Goal: Task Accomplishment & Management: Manage account settings

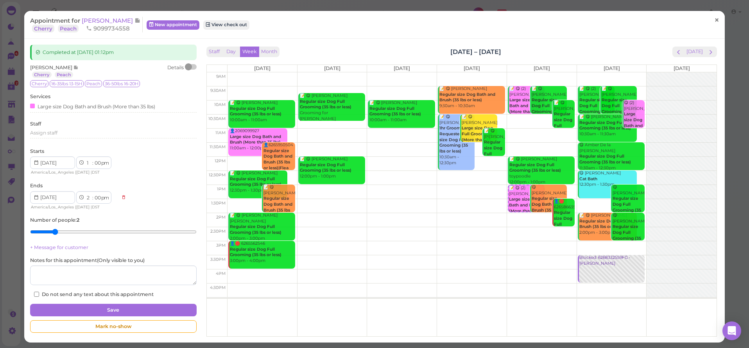
click at [714, 21] on span "×" at bounding box center [716, 20] width 5 height 11
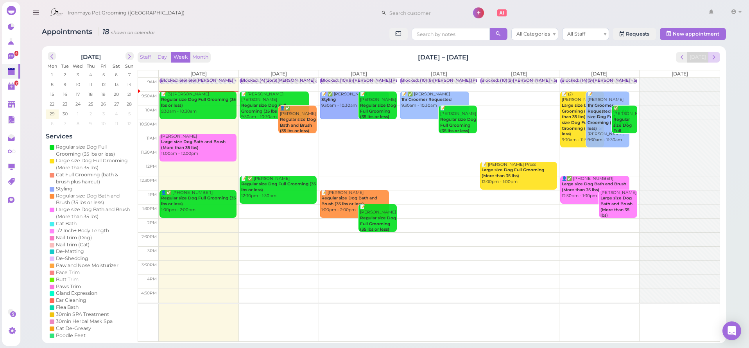
click at [718, 57] on button "next" at bounding box center [714, 57] width 12 height 11
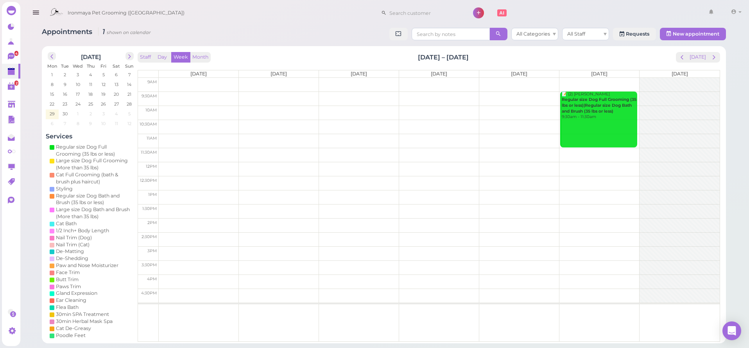
click at [289, 78] on td at bounding box center [439, 85] width 561 height 14
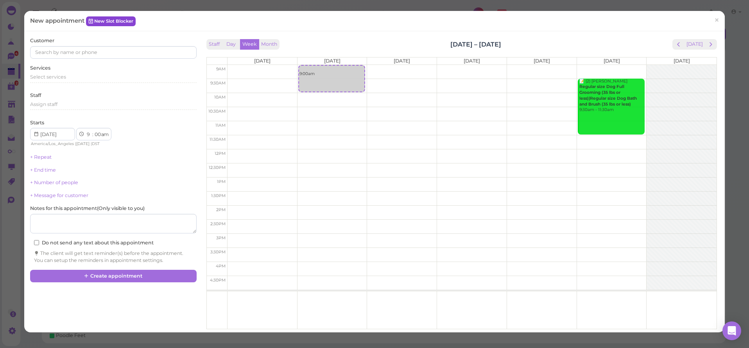
click at [119, 21] on link "New Slot Blocker" at bounding box center [111, 20] width 50 height 9
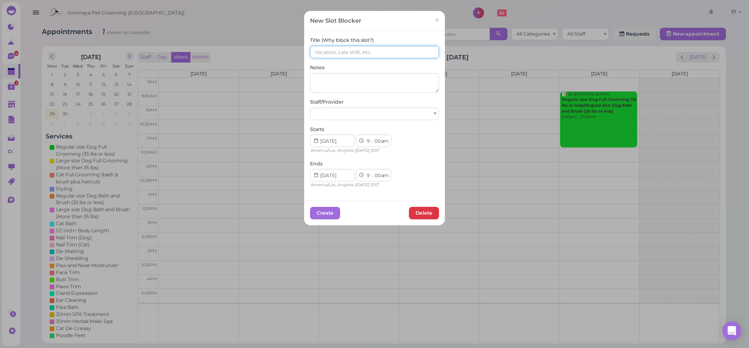
click at [339, 54] on input at bounding box center [374, 52] width 129 height 13
type input "("
paste input "(6)(6)Isaac,Sam/IDA OFF"
type input "(6)(6)Isaac,Sam/IDA OFF"
select select "15"
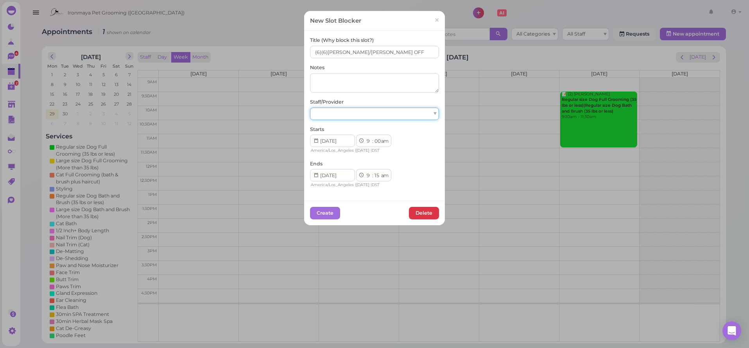
click at [368, 113] on div at bounding box center [374, 114] width 129 height 13
click at [317, 210] on button "Create" at bounding box center [325, 213] width 30 height 13
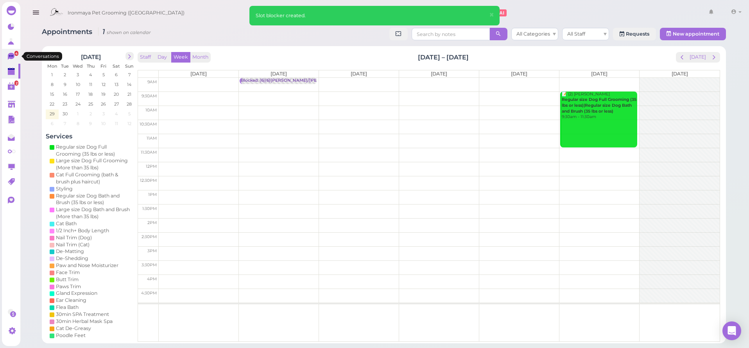
click at [12, 61] on link "4" at bounding box center [11, 56] width 18 height 15
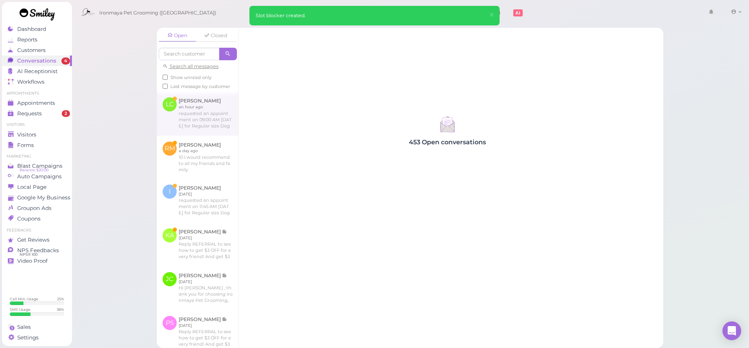
click at [220, 130] on link at bounding box center [198, 114] width 82 height 44
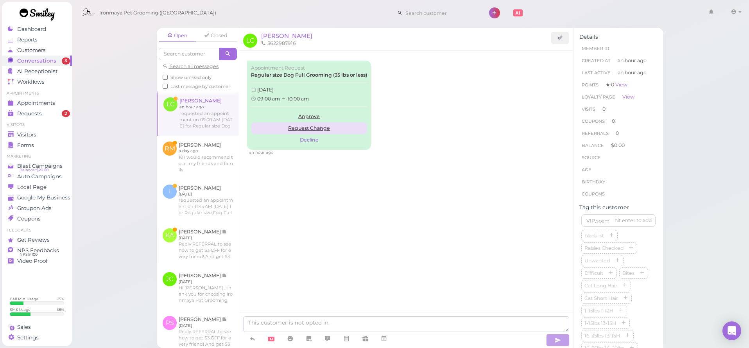
click at [315, 126] on link "Request Change" at bounding box center [309, 128] width 116 height 12
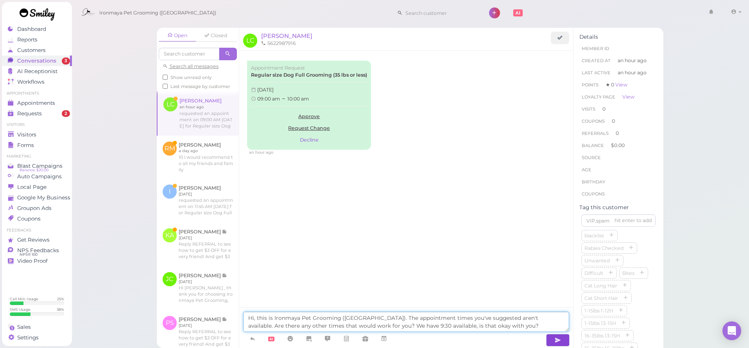
type textarea "Hi, this is Ironmaya Pet Grooming (San Dimas). The appointment times you've sug…"
click at [559, 337] on icon "button" at bounding box center [558, 340] width 6 height 8
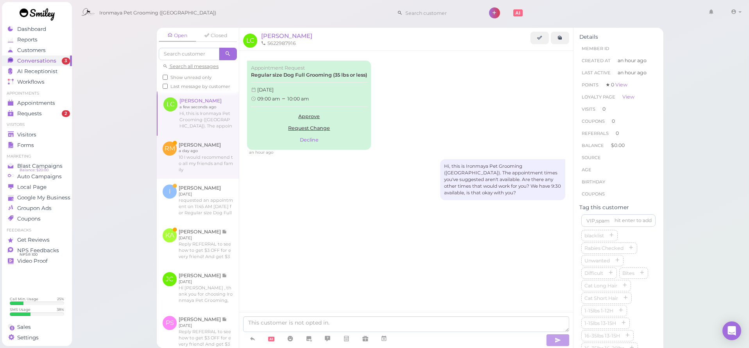
click at [212, 174] on link at bounding box center [198, 157] width 82 height 43
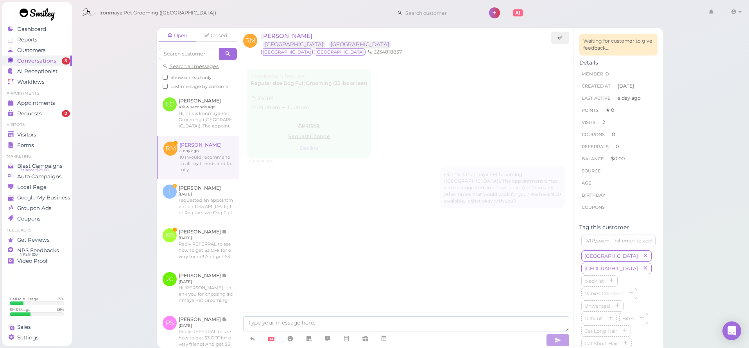
scroll to position [975, 0]
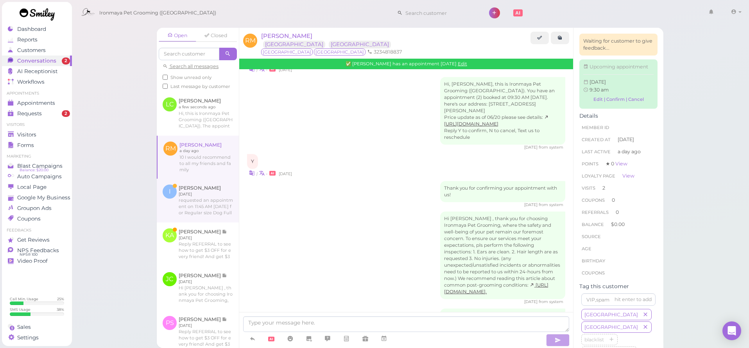
click at [205, 207] on link at bounding box center [198, 201] width 82 height 44
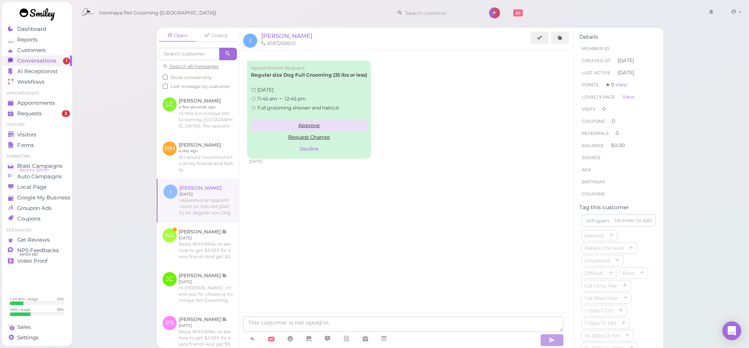
click at [307, 122] on link "Approve" at bounding box center [309, 126] width 116 height 12
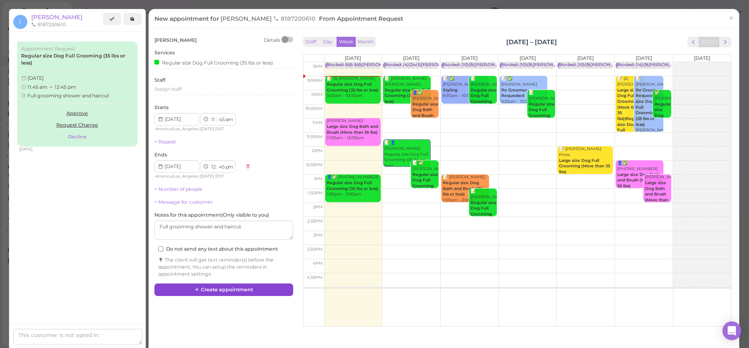
click at [235, 284] on button "Create appointment" at bounding box center [223, 290] width 139 height 13
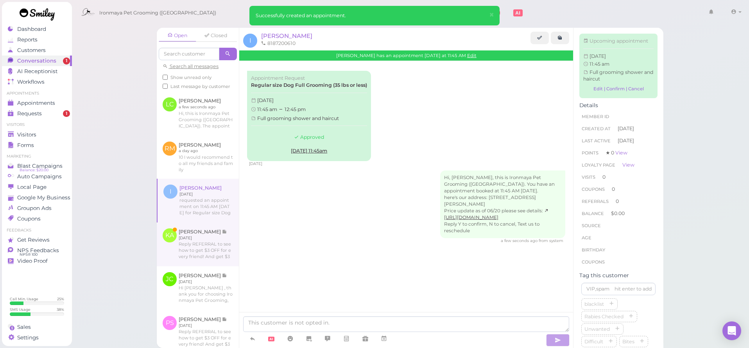
click at [219, 263] on link at bounding box center [198, 245] width 82 height 44
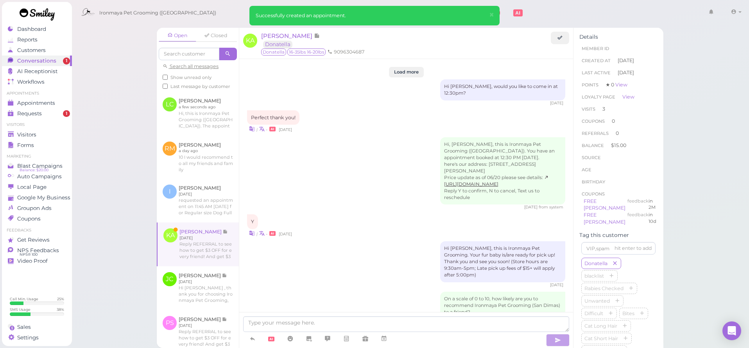
scroll to position [1028, 0]
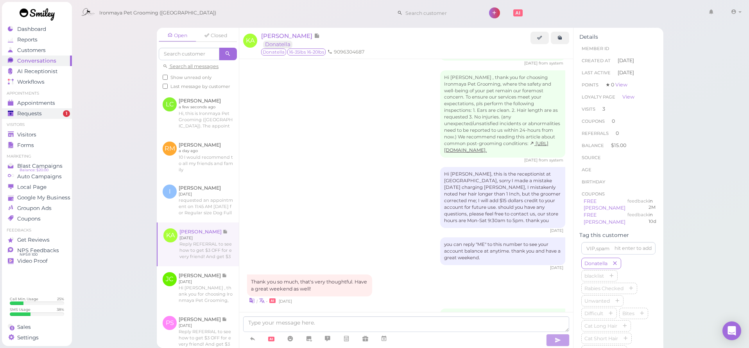
click at [24, 115] on span "Requests" at bounding box center [29, 113] width 25 height 7
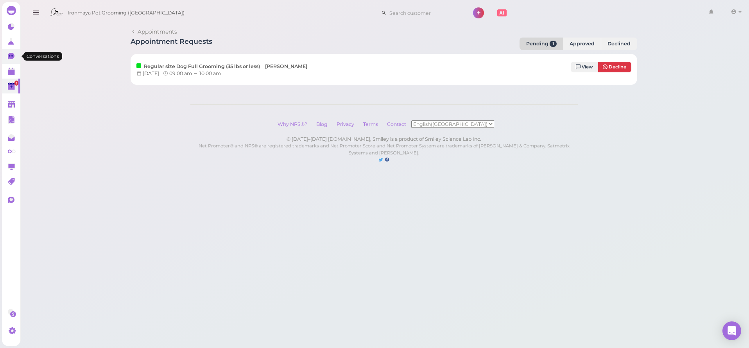
click at [11, 55] on icon at bounding box center [11, 56] width 7 height 7
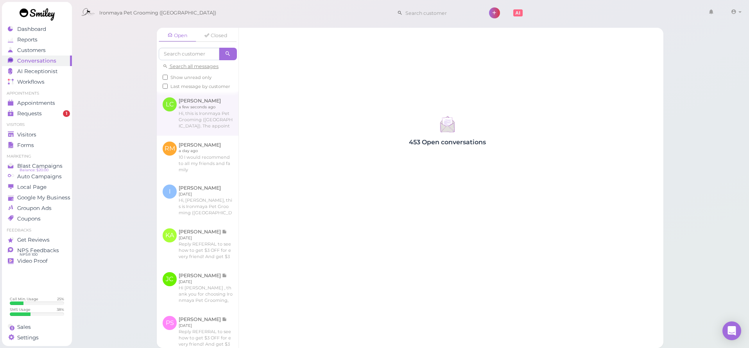
click at [201, 132] on link at bounding box center [198, 114] width 82 height 44
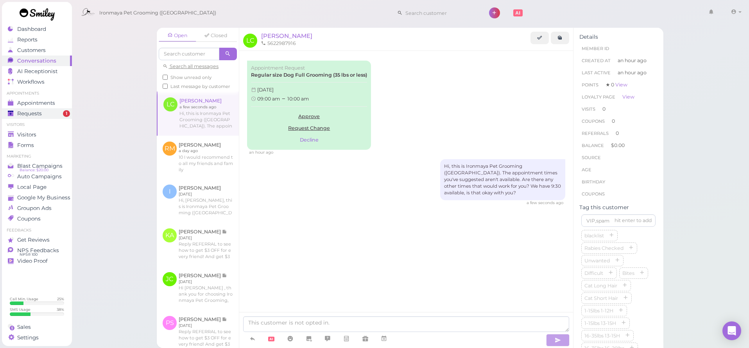
click at [60, 114] on div "Requests" at bounding box center [36, 113] width 56 height 7
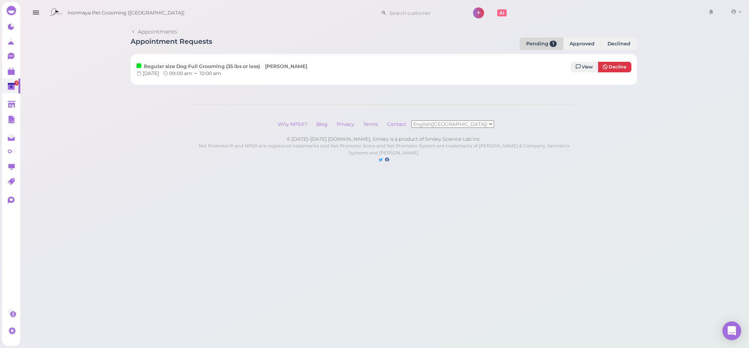
click at [41, 11] on button "button" at bounding box center [36, 13] width 20 height 22
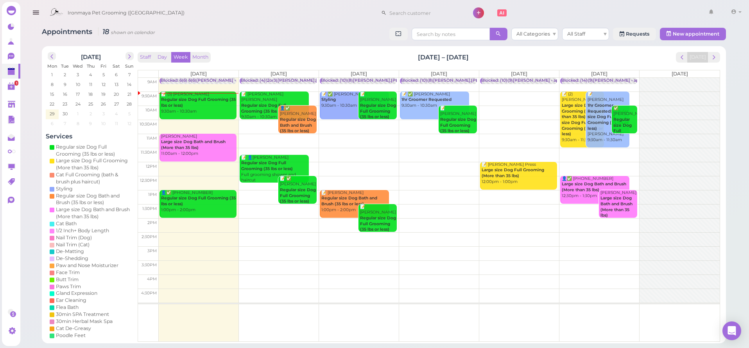
click at [312, 92] on td at bounding box center [439, 99] width 561 height 14
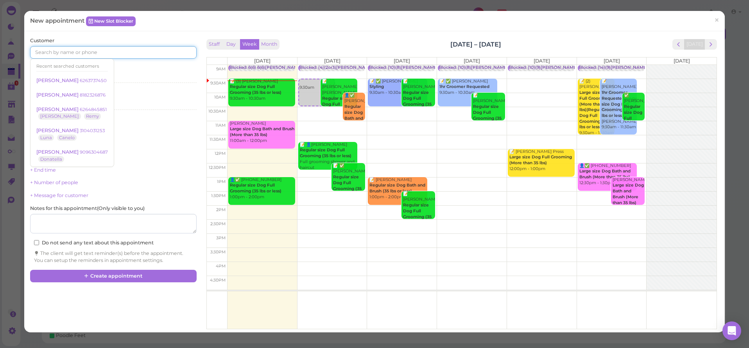
click at [77, 52] on input at bounding box center [113, 52] width 166 height 13
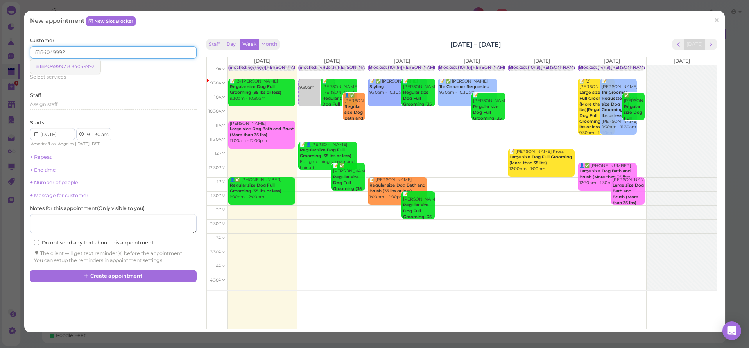
type input "8184049992"
click at [77, 65] on small "8184049992" at bounding box center [80, 66] width 27 height 5
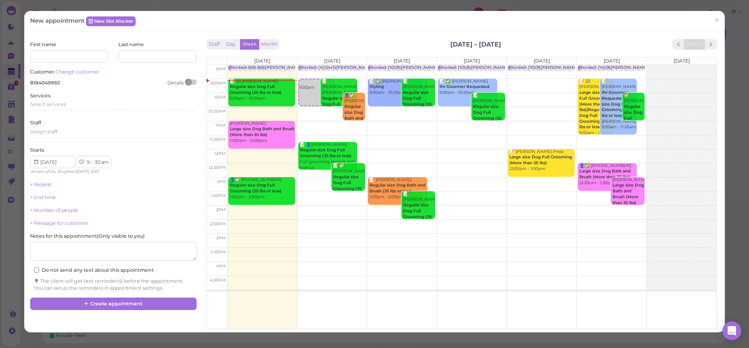
click at [47, 99] on div "Services Select services" at bounding box center [113, 103] width 166 height 22
click at [48, 103] on span "Select services" at bounding box center [48, 104] width 36 height 6
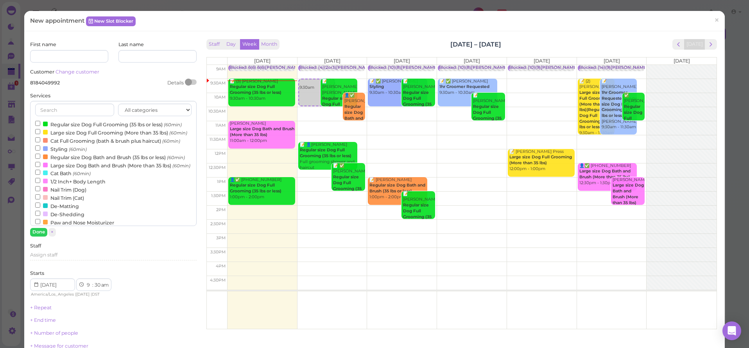
click at [47, 123] on div at bounding box center [45, 124] width 5 height 5
click at [40, 123] on input "Regular size Dog Full Grooming (35 lbs or less) (60min)" at bounding box center [37, 123] width 5 height 5
click at [47, 124] on div at bounding box center [45, 124] width 5 height 5
click at [40, 124] on input "Regular size Dog Full Grooming (35 lbs or less) (60min)" at bounding box center [37, 123] width 5 height 5
click at [45, 159] on div at bounding box center [45, 156] width 5 height 5
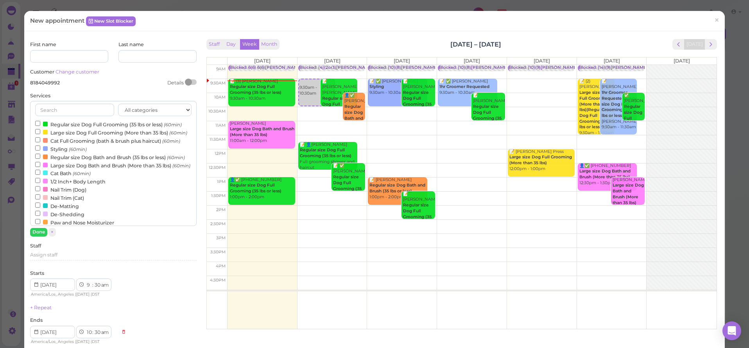
click at [40, 159] on input "Regular size Dog Bath and Brush (35 lbs or less) (60min)" at bounding box center [37, 156] width 5 height 5
click at [42, 229] on button "Done" at bounding box center [38, 232] width 17 height 8
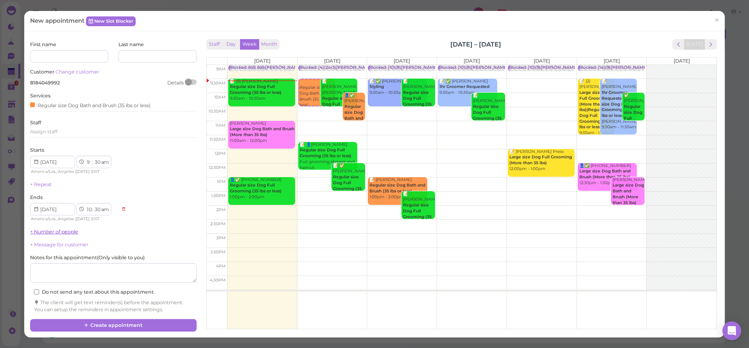
click at [46, 231] on link "+ Number of people" at bounding box center [54, 232] width 48 height 6
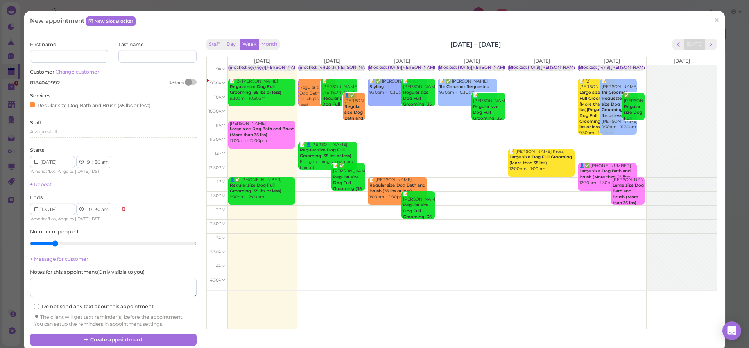
type input "2"
click at [55, 240] on input "range" at bounding box center [113, 243] width 166 height 13
click at [128, 335] on button "Create appointment" at bounding box center [113, 340] width 166 height 13
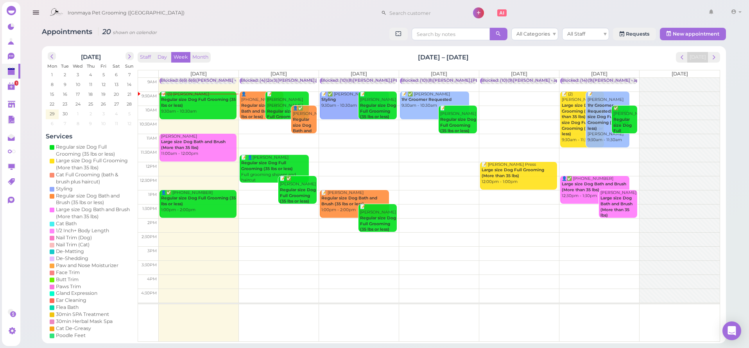
click at [237, 135] on td at bounding box center [439, 141] width 561 height 14
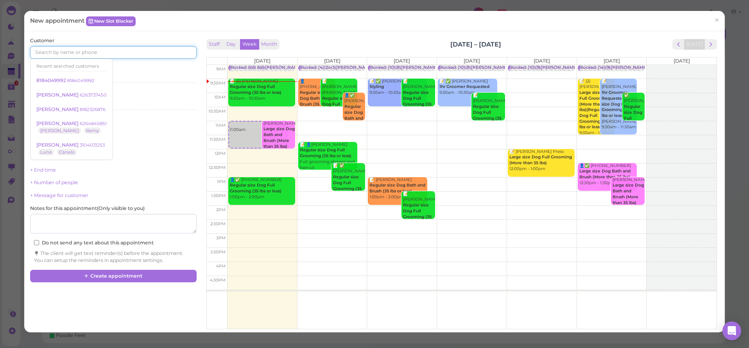
click at [115, 51] on input at bounding box center [113, 52] width 166 height 13
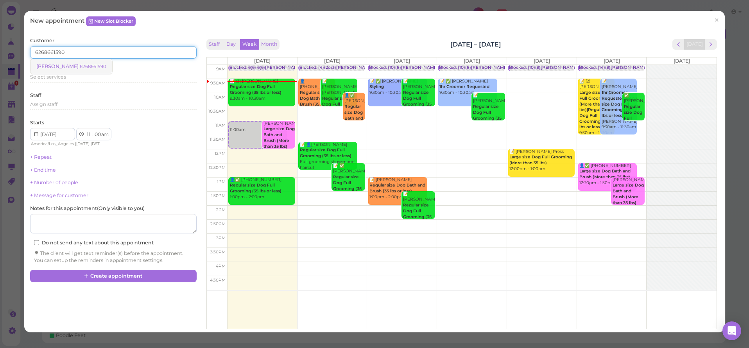
type input "6268661590"
click at [86, 64] on small "6268661590" at bounding box center [93, 66] width 27 height 5
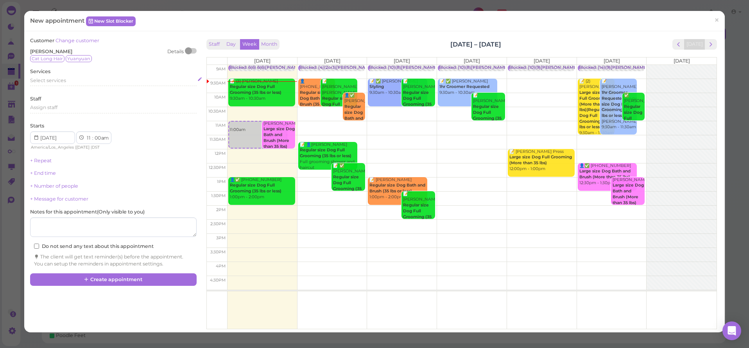
click at [69, 77] on div "Select services" at bounding box center [113, 80] width 166 height 7
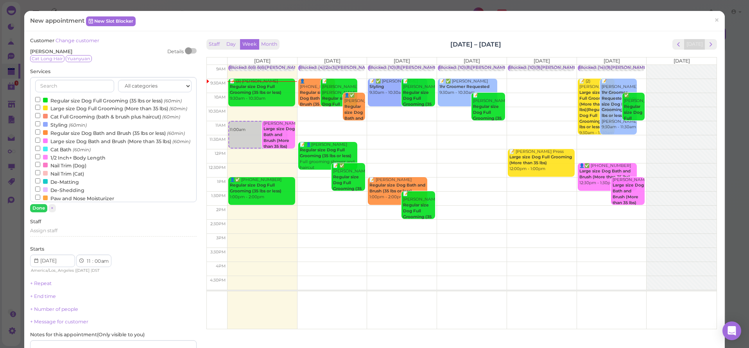
click at [56, 120] on label "Cat Full Grooming (bath & brush plus haircut) (60min)" at bounding box center [107, 116] width 145 height 8
click at [40, 118] on input "Cat Full Grooming (bath & brush plus haircut) (60min)" at bounding box center [37, 115] width 5 height 5
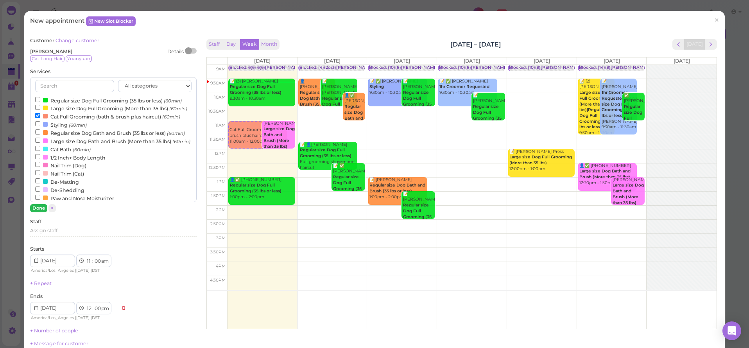
click at [40, 206] on button "Done" at bounding box center [38, 208] width 17 height 8
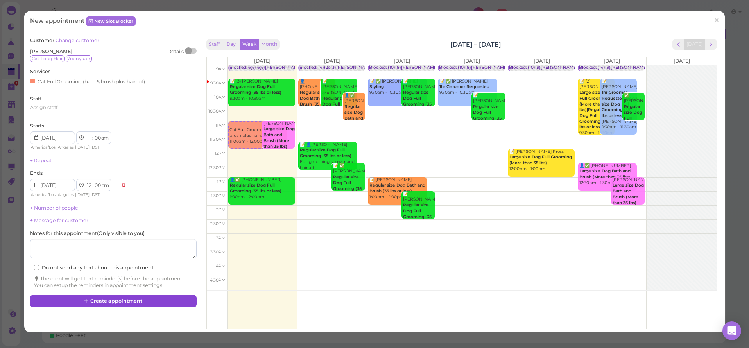
click at [117, 295] on button "Create appointment" at bounding box center [113, 301] width 166 height 13
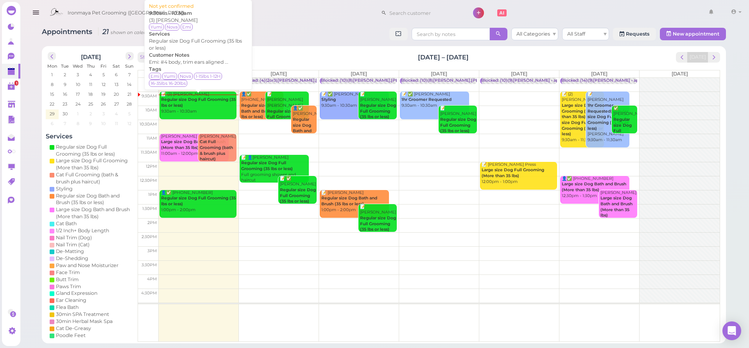
click at [181, 97] on b "Regular size Dog Full Grooming (35 lbs or less)" at bounding box center [198, 102] width 75 height 11
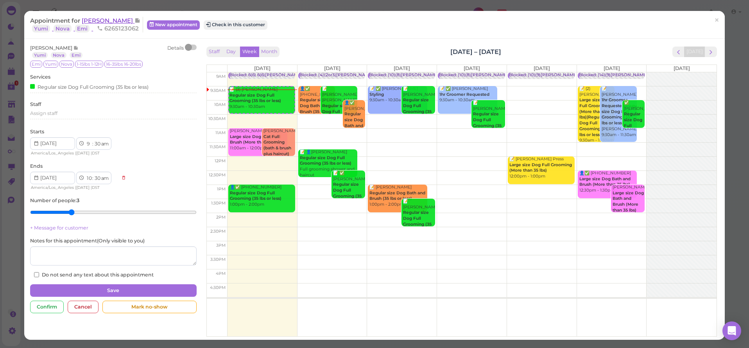
click at [99, 21] on span "[PERSON_NAME]" at bounding box center [108, 20] width 53 height 7
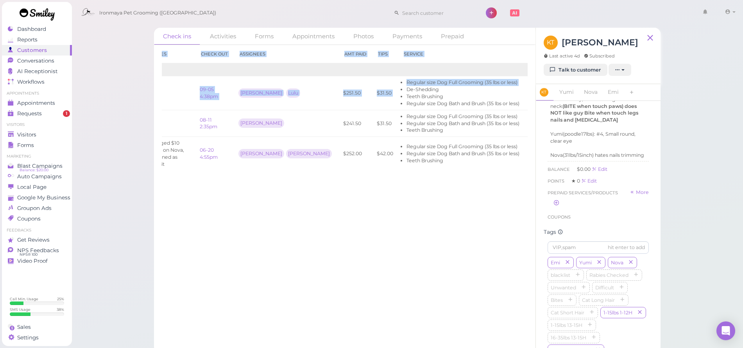
scroll to position [0, 53]
drag, startPoint x: 401, startPoint y: 90, endPoint x: 532, endPoint y: 105, distance: 132.2
click at [533, 104] on div "Check in Notes Check out Assignees Amt Paid Tips Service 2025 09-05 11:58am 09-…" at bounding box center [345, 196] width 382 height 303
click at [544, 92] on link "View receipt" at bounding box center [560, 93] width 32 height 6
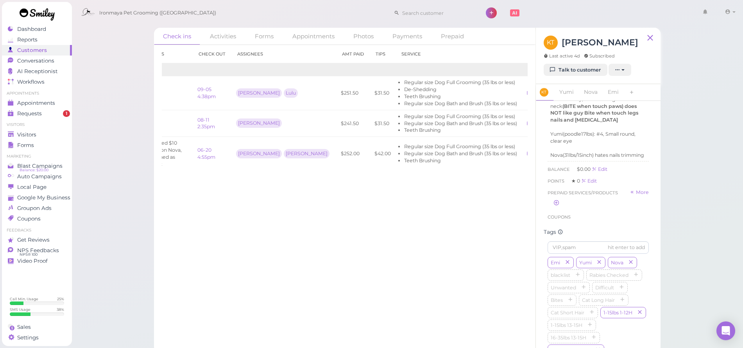
click at [259, 224] on div "Check in Notes Check out Assignees Amt Paid Tips Service 2025 09-05 11:58am 09-…" at bounding box center [345, 196] width 382 height 303
click at [36, 31] on span "Dashboard" at bounding box center [31, 29] width 29 height 7
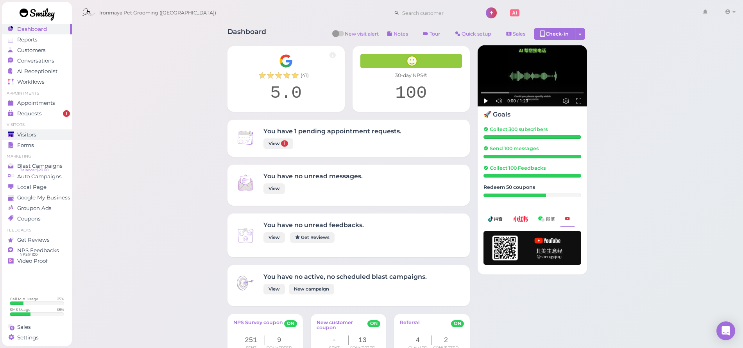
click at [33, 135] on span "Visitors" at bounding box center [26, 134] width 19 height 7
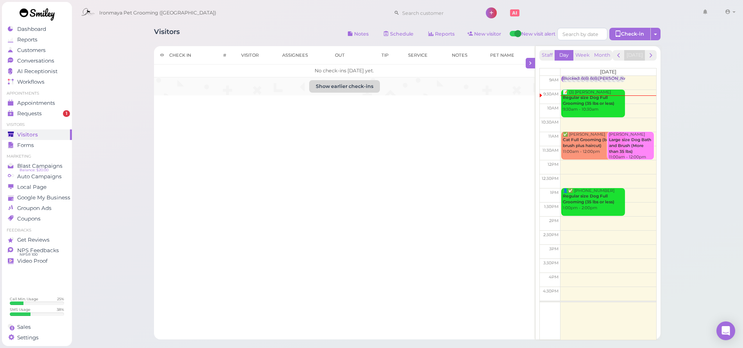
click at [348, 83] on button "Show earlier check-ins" at bounding box center [344, 86] width 71 height 13
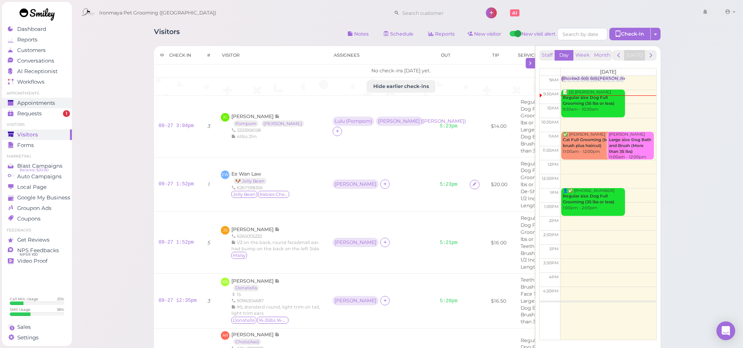
click at [43, 99] on link "Appointments" at bounding box center [37, 103] width 70 height 11
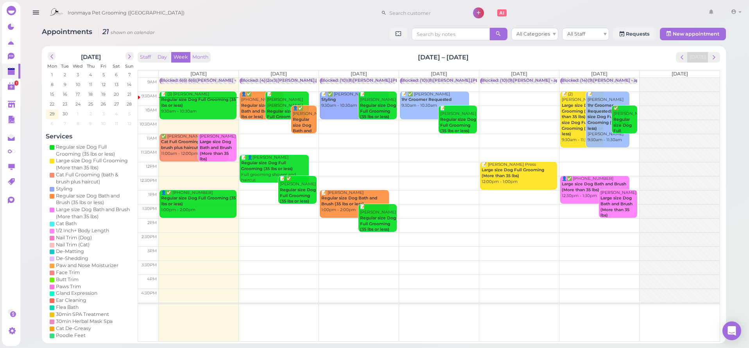
click at [196, 99] on b "Regular size Dog Full Grooming (35 lbs or less)" at bounding box center [198, 102] width 75 height 11
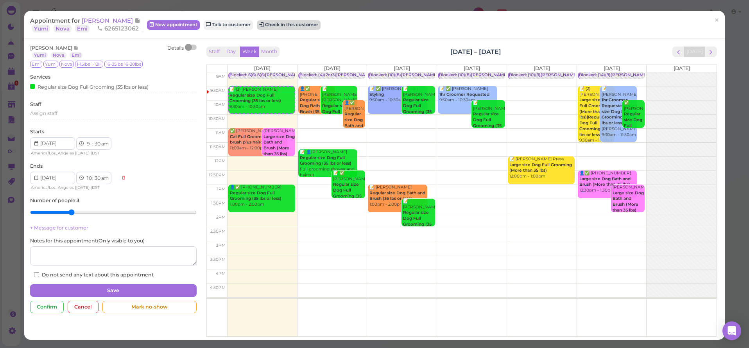
click at [293, 27] on button "Check in this customer" at bounding box center [289, 24] width 64 height 9
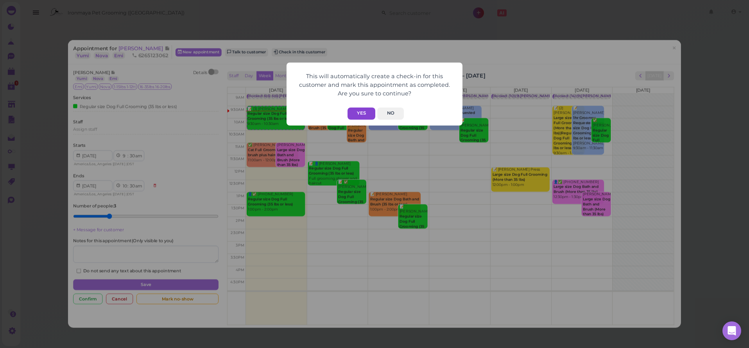
click at [352, 108] on button "Yes" at bounding box center [362, 114] width 28 height 12
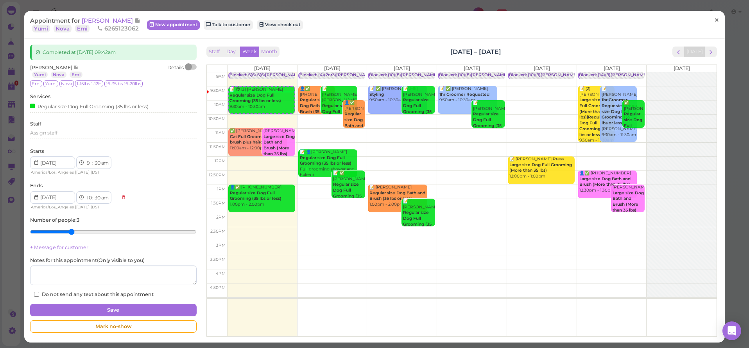
click at [714, 20] on span "×" at bounding box center [716, 20] width 5 height 11
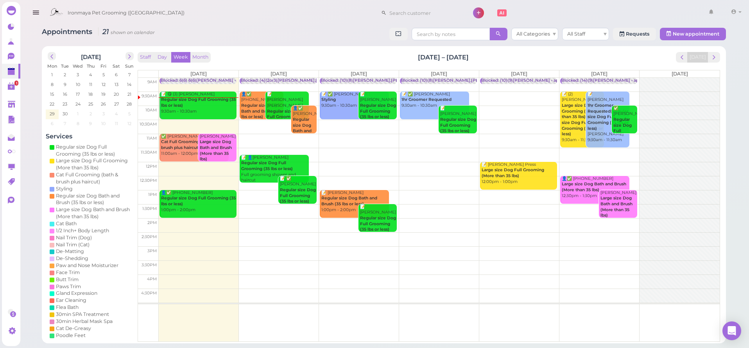
click at [38, 13] on icon "button" at bounding box center [36, 13] width 8 height 10
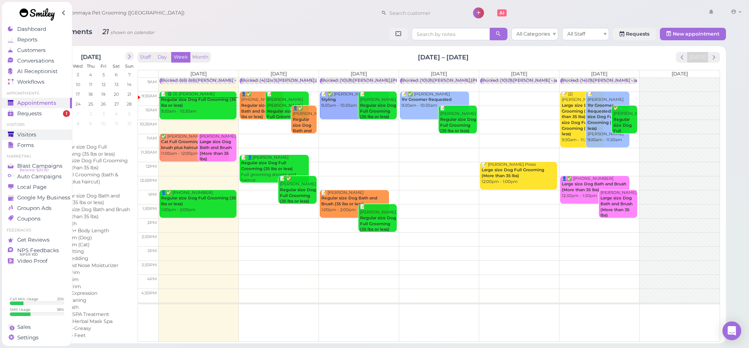
click at [37, 134] on div "Visitors" at bounding box center [36, 134] width 56 height 7
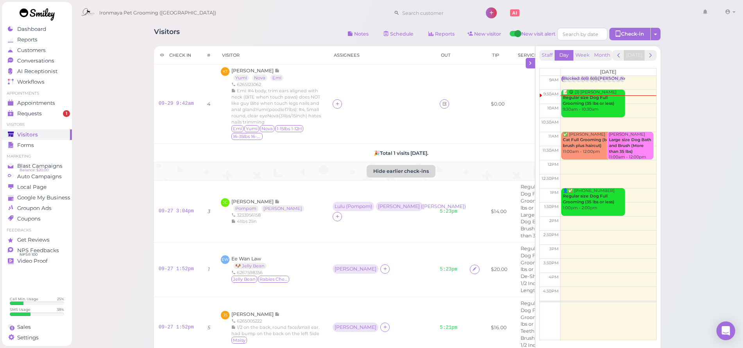
click at [397, 178] on button "Hide earlier check-ins" at bounding box center [401, 171] width 69 height 13
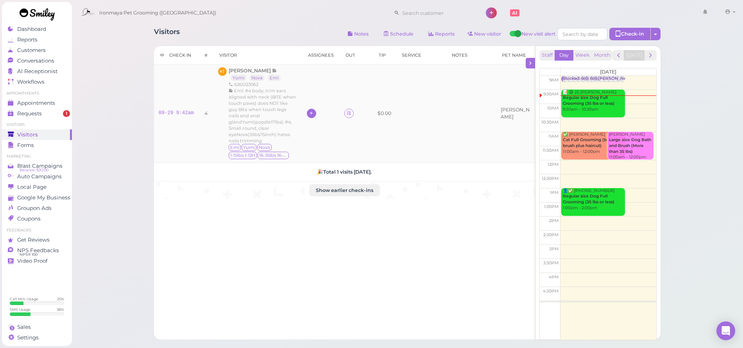
click at [314, 112] on icon at bounding box center [311, 113] width 5 height 6
drag, startPoint x: 325, startPoint y: 158, endPoint x: 325, endPoint y: 150, distance: 7.9
click at [325, 158] on span "[PERSON_NAME]" at bounding box center [339, 159] width 49 height 6
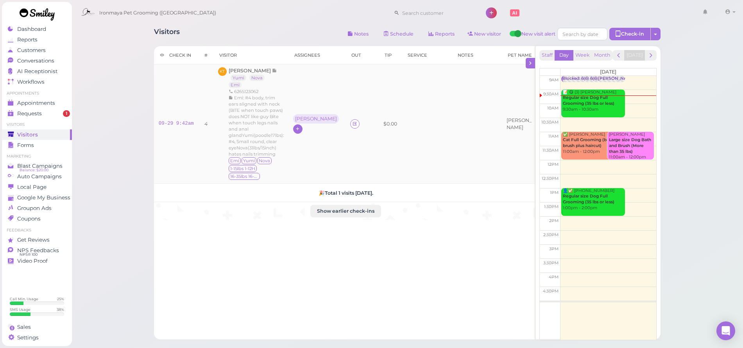
click at [300, 126] on icon at bounding box center [297, 129] width 5 height 6
click at [341, 174] on div "[PERSON_NAME]" at bounding box center [379, 174] width 109 height 15
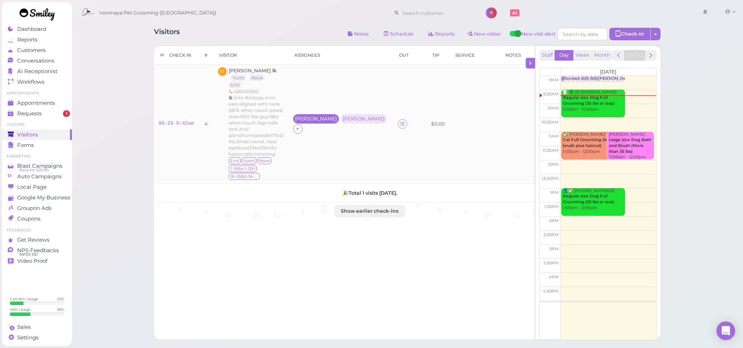
click at [313, 116] on div "[PERSON_NAME]" at bounding box center [316, 118] width 42 height 5
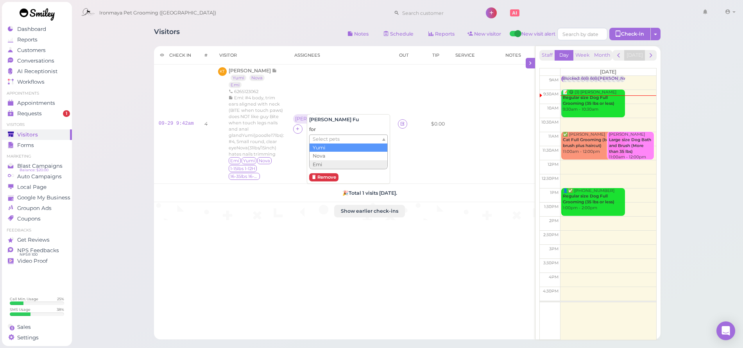
click at [322, 136] on span "Select pets" at bounding box center [326, 139] width 27 height 9
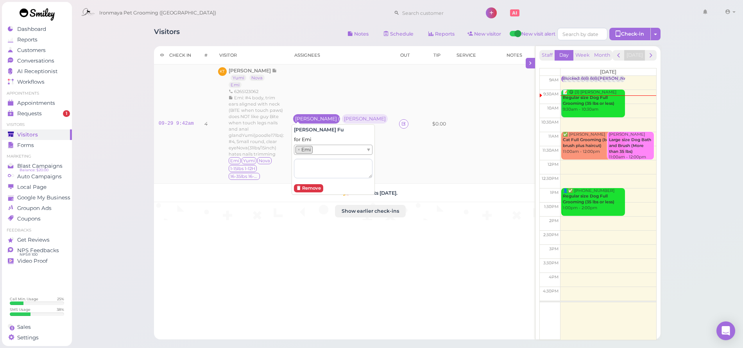
click at [308, 118] on div "[PERSON_NAME] ( Emi )" at bounding box center [316, 118] width 47 height 9
click at [306, 117] on div "[PERSON_NAME] ( Emi )" at bounding box center [316, 118] width 43 height 5
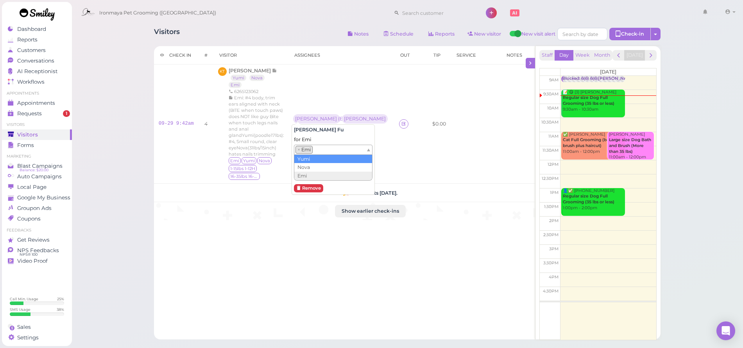
click at [348, 147] on ul "× Emi" at bounding box center [330, 149] width 72 height 9
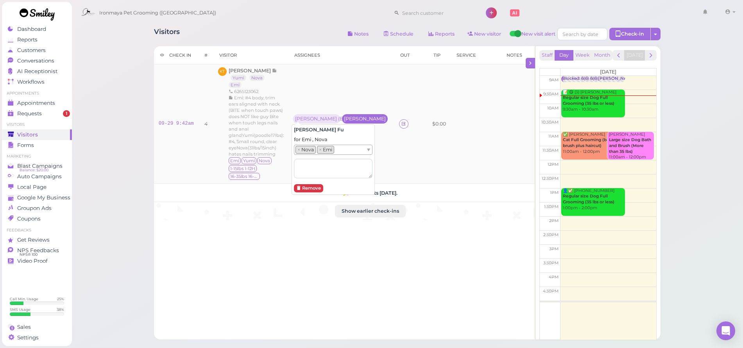
click at [347, 116] on div "[PERSON_NAME]" at bounding box center [365, 118] width 42 height 5
click at [347, 117] on div "[PERSON_NAME]" at bounding box center [365, 118] width 42 height 5
click at [320, 147] on span "Select pets" at bounding box center [311, 149] width 27 height 9
click at [429, 146] on td "$0.00" at bounding box center [440, 124] width 23 height 119
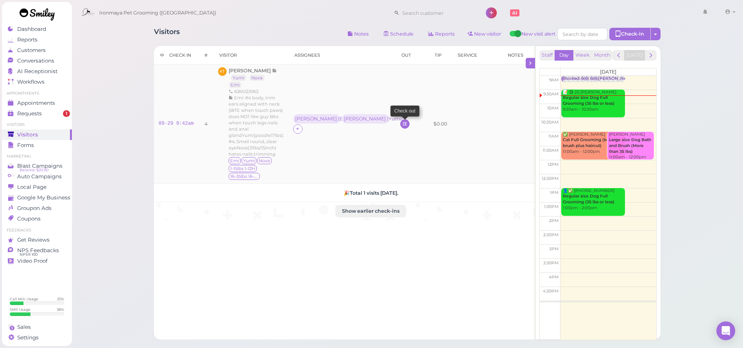
click at [402, 121] on icon at bounding box center [404, 124] width 5 height 6
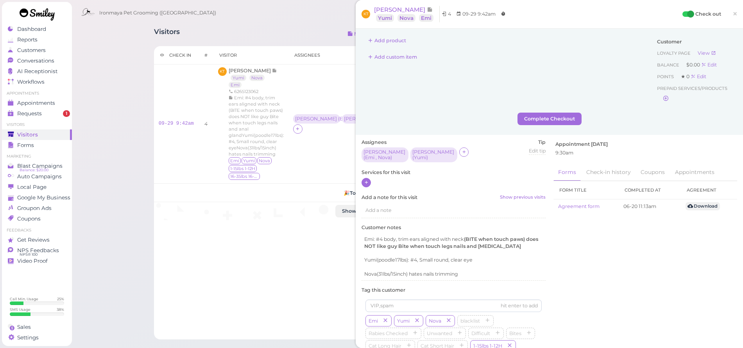
click at [367, 180] on icon at bounding box center [366, 183] width 5 height 6
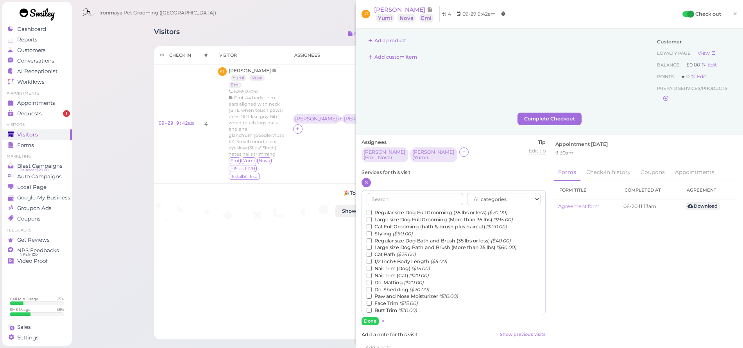
click at [392, 209] on label "Regular size Dog Full Grooming (35 lbs or less) ($70.00)" at bounding box center [437, 212] width 141 height 7
click at [372, 210] on input "Regular size Dog Full Grooming (35 lbs or less) ($70.00)" at bounding box center [369, 212] width 5 height 5
click at [394, 237] on label "Regular size Dog Bath and Brush (35 lbs or less) ($40.00)" at bounding box center [439, 240] width 144 height 7
click at [372, 238] on input "Regular size Dog Bath and Brush (35 lbs or less) ($40.00)" at bounding box center [369, 240] width 5 height 5
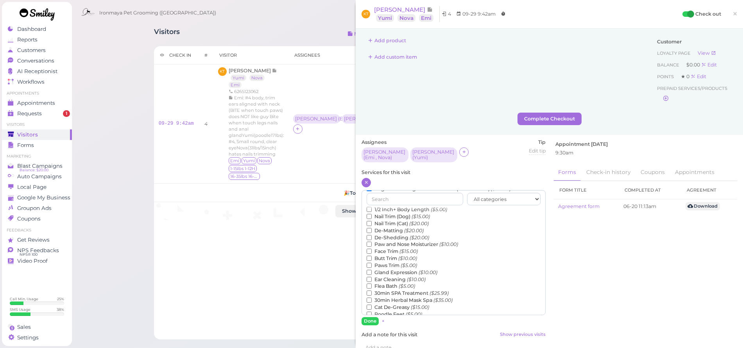
scroll to position [66, 0]
click at [399, 317] on label "Teeth Brushing ($5.00)" at bounding box center [398, 320] width 63 height 7
click at [372, 318] on input "Teeth Brushing ($5.00)" at bounding box center [369, 320] width 5 height 5
click at [368, 320] on button "Done" at bounding box center [370, 321] width 17 height 8
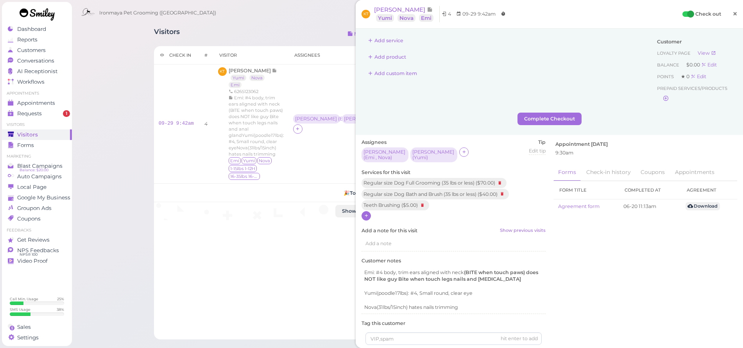
click at [733, 13] on span "×" at bounding box center [735, 13] width 5 height 11
